Goal: Check status: Check status

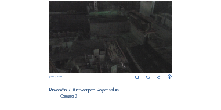
scroll to position [387, 0]
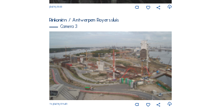
click at [126, 70] on img at bounding box center [110, 65] width 122 height 69
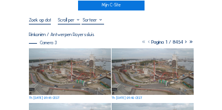
scroll to position [46, 0]
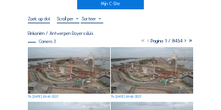
click at [58, 75] on img at bounding box center [69, 70] width 82 height 46
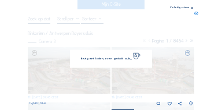
click at [58, 75] on img at bounding box center [112, 55] width 156 height 87
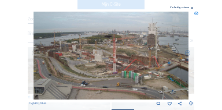
click at [192, 8] on icon at bounding box center [192, 8] width 2 height 3
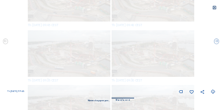
scroll to position [0, 0]
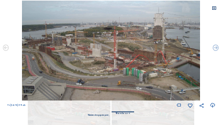
click at [213, 8] on icon at bounding box center [214, 8] width 5 height 5
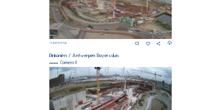
scroll to position [468, 0]
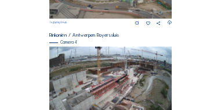
click at [117, 73] on img at bounding box center [110, 80] width 122 height 69
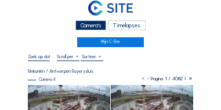
scroll to position [46, 0]
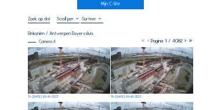
click at [84, 83] on img at bounding box center [69, 70] width 82 height 46
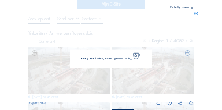
click at [84, 83] on img at bounding box center [112, 55] width 156 height 87
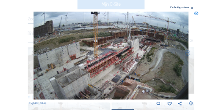
click at [196, 13] on icon at bounding box center [197, 14] width 4 height 4
